Goal: Check status: Check status

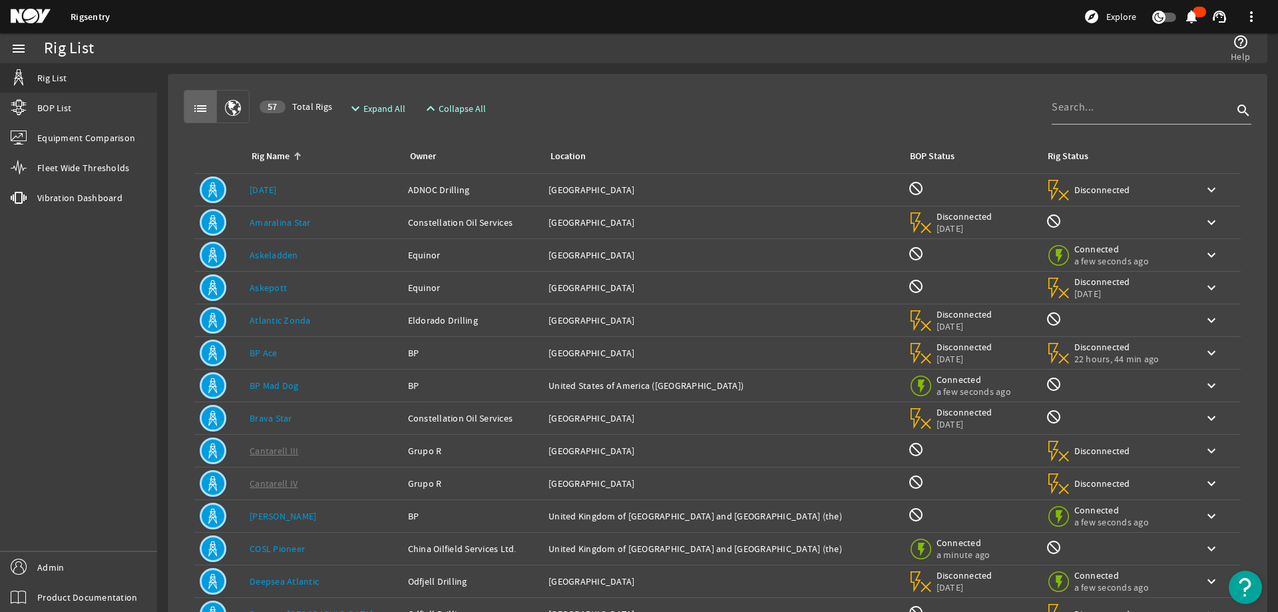
drag, startPoint x: 638, startPoint y: 107, endPoint x: 1056, endPoint y: 129, distance: 418.6
click at [647, 103] on div "list 57 Total Rigs expand_more Expand All expand_less Collapse All search" at bounding box center [718, 106] width 1068 height 33
click at [1136, 113] on input at bounding box center [1142, 107] width 181 height 16
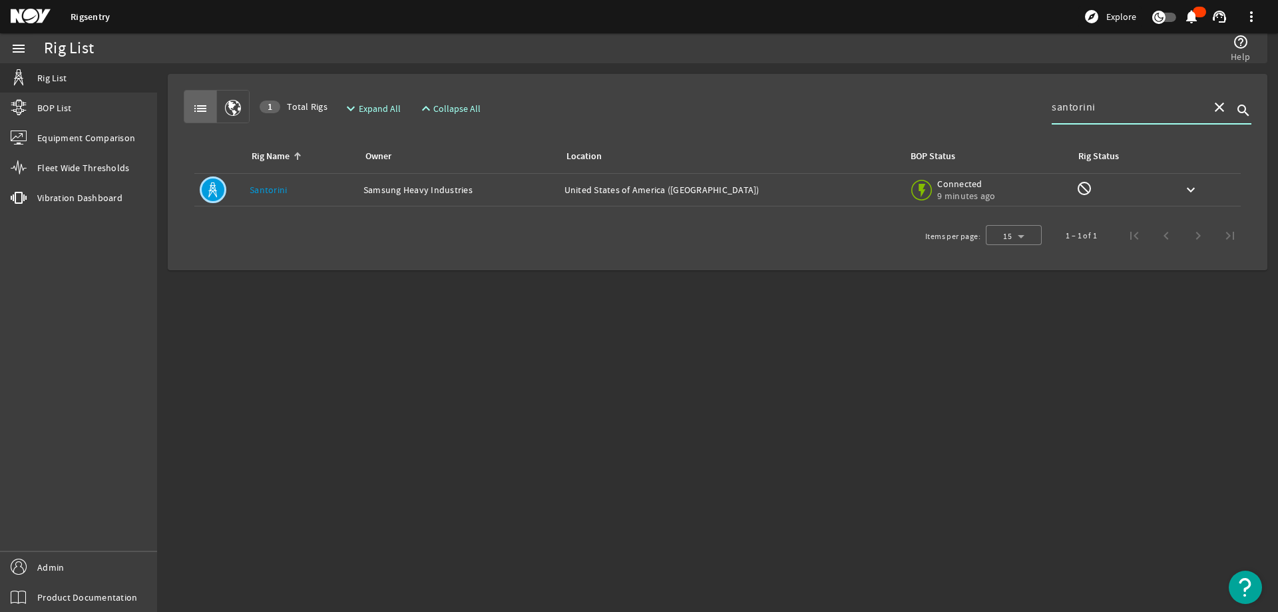
type input "santorini"
click at [280, 188] on link "Santorini" at bounding box center [268, 190] width 37 height 12
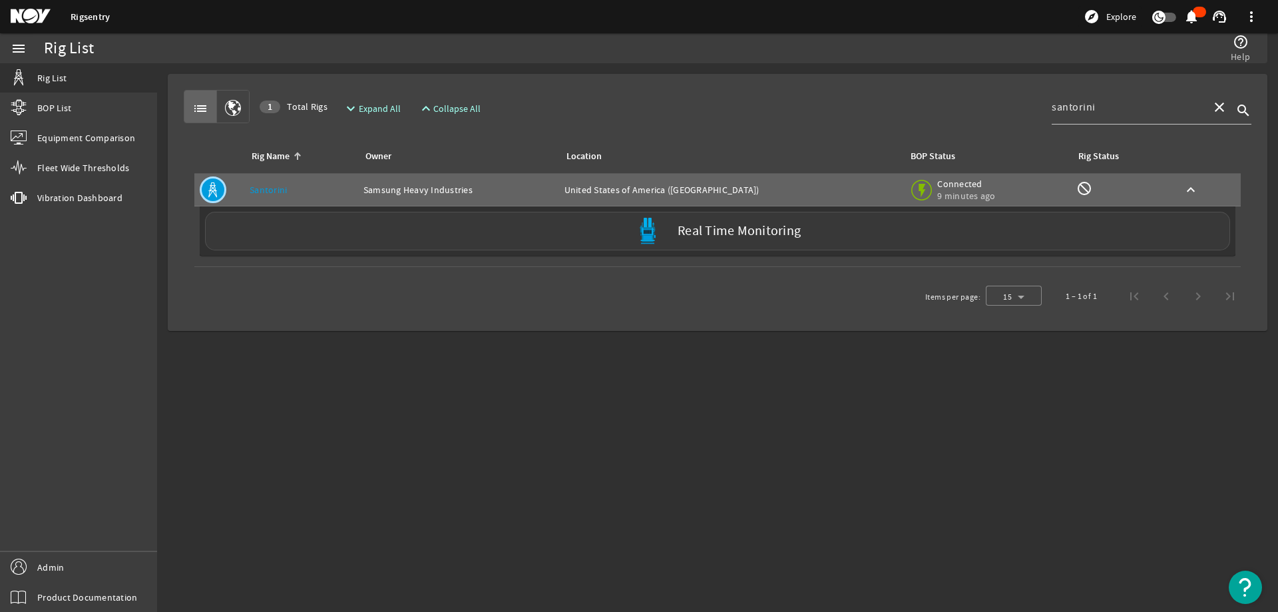
click at [325, 230] on div "Real Time Monitoring" at bounding box center [717, 231] width 1025 height 39
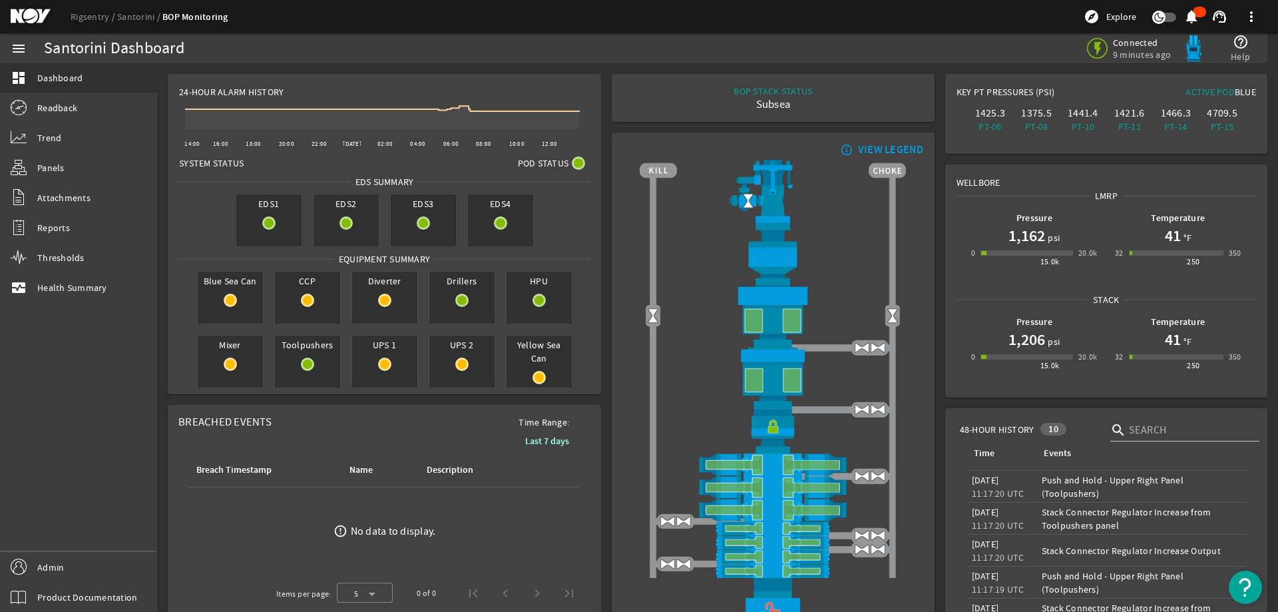
click at [601, 99] on rigsentry-mat-card "24-Hour Alarm History Created with Highcharts 11.1.0 14:00 16:00 18:00 20:00 22…" at bounding box center [384, 234] width 444 height 331
click at [64, 180] on link "Panels" at bounding box center [78, 167] width 157 height 29
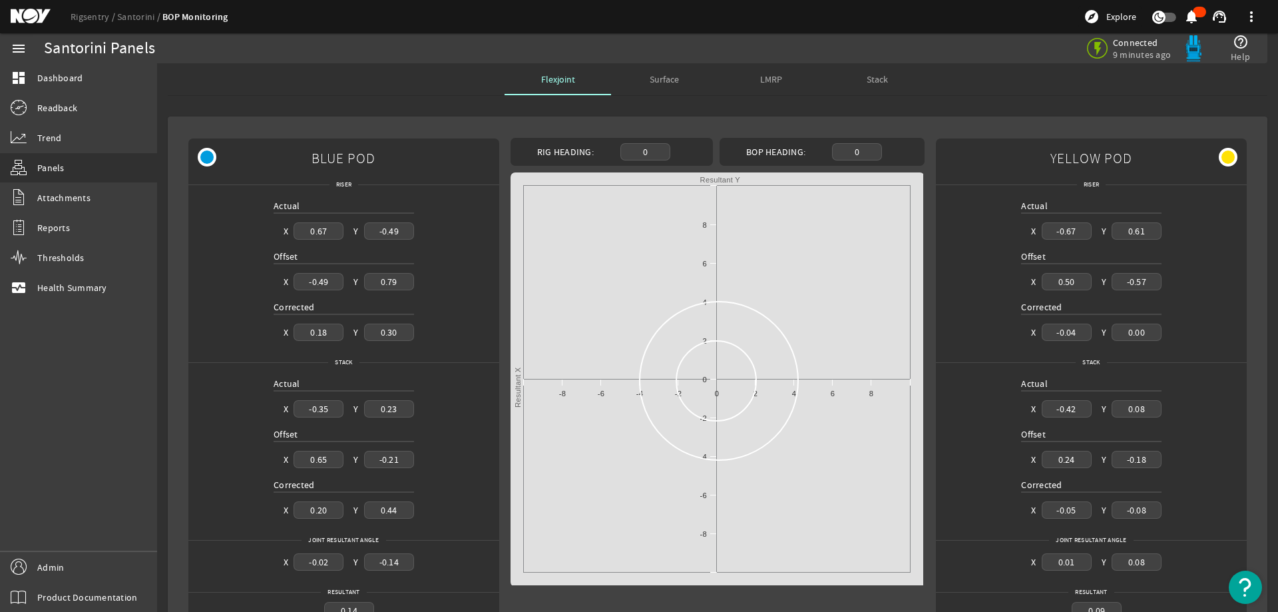
click at [878, 81] on span "Stack" at bounding box center [877, 79] width 21 height 9
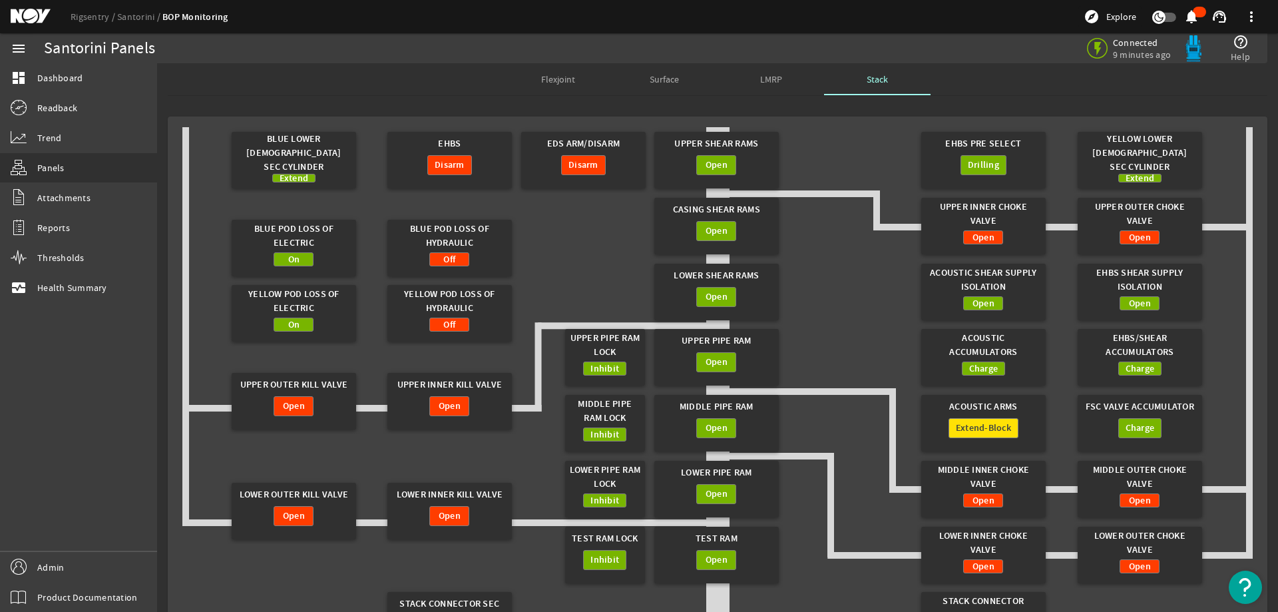
click at [572, 253] on gridster "Blue Lower [DEMOGRAPHIC_DATA] Sec Cylinder Extend EHBS Disarm Upper Shear Rams …" at bounding box center [717, 412] width 1070 height 570
click at [989, 39] on div "Connected a minute ago help_outline Help" at bounding box center [935, 48] width 643 height 30
click at [572, 247] on gridster "Blue Lower [DEMOGRAPHIC_DATA] Sec Cylinder Extend EHBS Disarm Upper Shear Rams …" at bounding box center [717, 412] width 1070 height 570
drag, startPoint x: 407, startPoint y: 224, endPoint x: 532, endPoint y: 284, distance: 138.4
click at [497, 296] on gridster "Blue Lower [DEMOGRAPHIC_DATA] Sec Cylinder Extend EHBS Disarm Upper Shear Rams …" at bounding box center [717, 412] width 1070 height 570
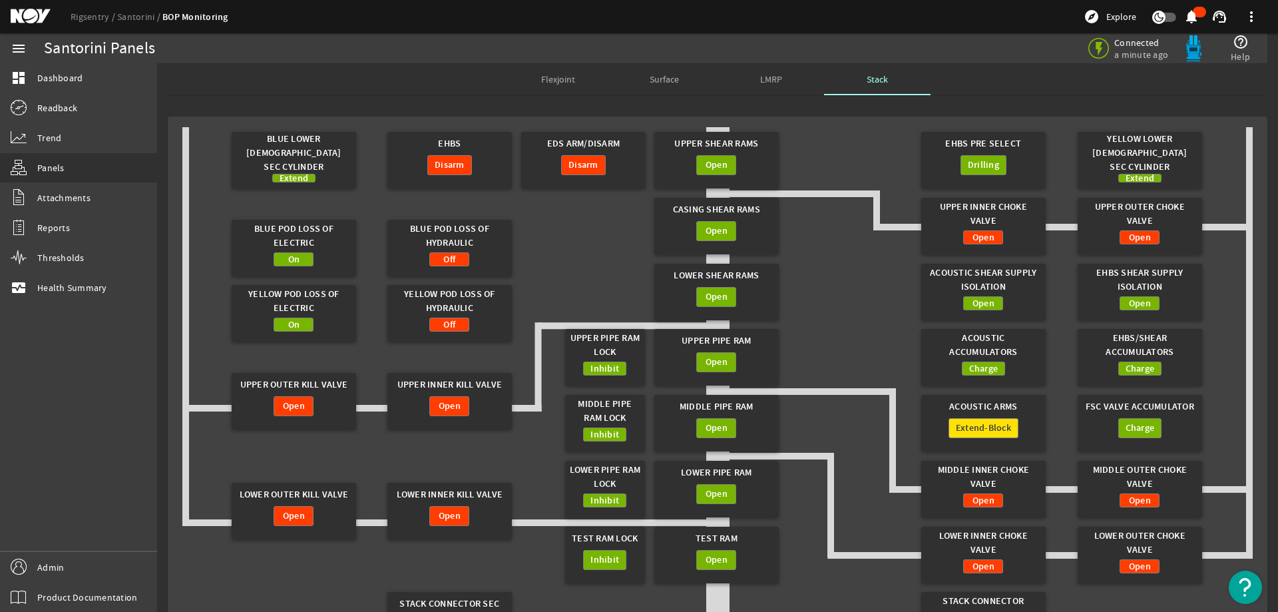
click at [544, 282] on gridster "Blue Lower [DEMOGRAPHIC_DATA] Sec Cylinder Extend EHBS Disarm Upper Shear Rams …" at bounding box center [717, 412] width 1070 height 570
click at [493, 308] on div "Yellow Pod Loss of Hydraulic" at bounding box center [449, 301] width 112 height 33
click at [581, 253] on gridster "Blue Lower [DEMOGRAPHIC_DATA] Sec Cylinder Extend EHBS Disarm Upper Shear Rams …" at bounding box center [717, 412] width 1070 height 570
